Goal: Find specific page/section: Find specific page/section

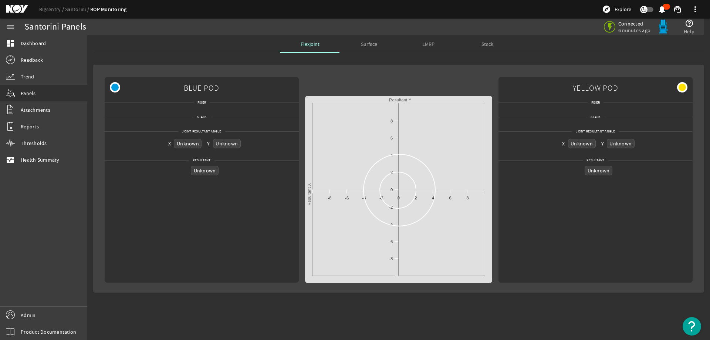
click at [533, 59] on rigsentry-mat-card "BLUE POD Riser Stack Joint Resultant Angle X Unknown Y Unknown Resultant Unknow…" at bounding box center [398, 179] width 623 height 240
drag, startPoint x: 519, startPoint y: 60, endPoint x: 504, endPoint y: 57, distance: 15.4
click at [518, 60] on rigsentry-mat-card "BLUE POD Riser Stack Joint Resultant Angle X Unknown Y Unknown Resultant Unknow…" at bounding box center [398, 179] width 623 height 240
click at [491, 45] on span "Stack" at bounding box center [487, 43] width 12 height 5
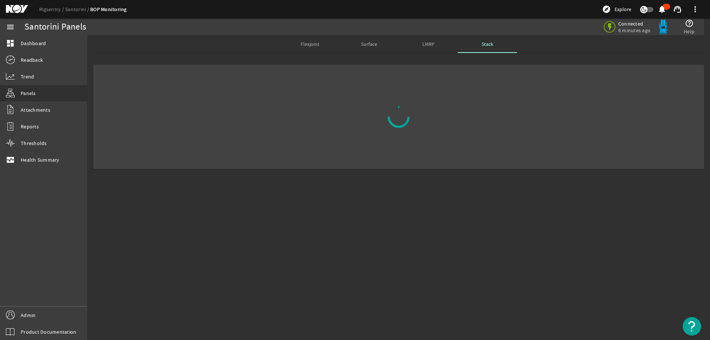
click at [479, 71] on mat-card at bounding box center [398, 117] width 611 height 104
click at [220, 54] on rigsentry-tab "Flexjoint Surface LMRP Stack" at bounding box center [398, 105] width 623 height 140
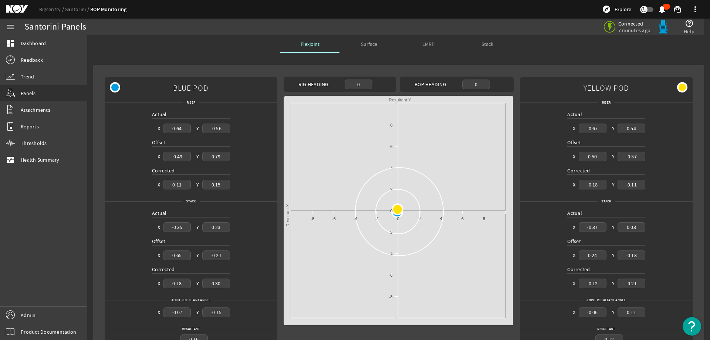
click at [503, 46] on div "Stack" at bounding box center [487, 44] width 59 height 18
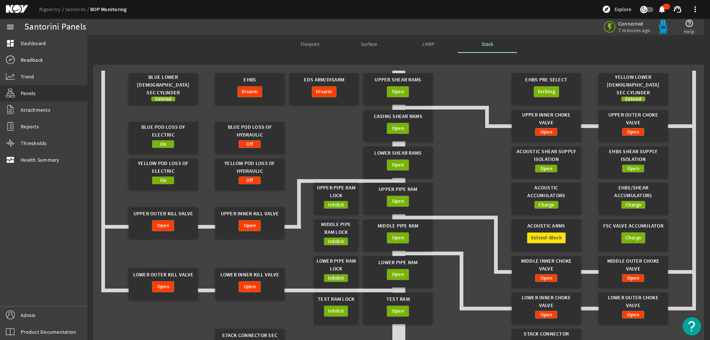
click at [477, 108] on gridster "Blue Lower Female Sec Cylinder Extend EHBS Disarm Upper Shear Rams Open Yellow …" at bounding box center [398, 229] width 595 height 316
click at [483, 82] on gridster "Blue Lower Female Sec Cylinder Extend EHBS Disarm Upper Shear Rams Open Yellow …" at bounding box center [398, 229] width 595 height 316
